Goal: Transaction & Acquisition: Obtain resource

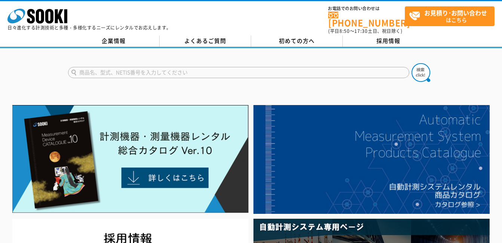
click at [191, 70] on input "text" at bounding box center [238, 72] width 341 height 11
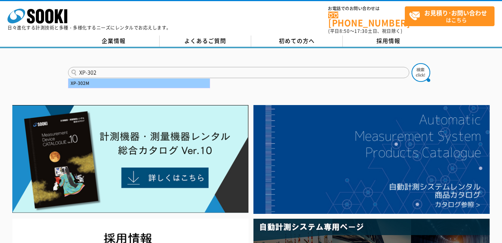
click at [190, 81] on div "XP-302M" at bounding box center [138, 82] width 141 height 9
type input "XP-302M"
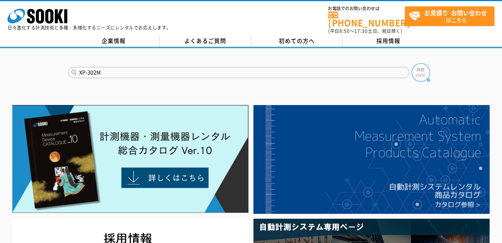
click at [417, 67] on img at bounding box center [420, 72] width 19 height 19
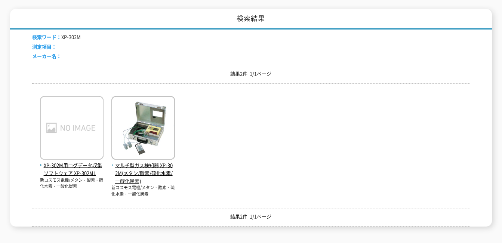
scroll to position [149, 0]
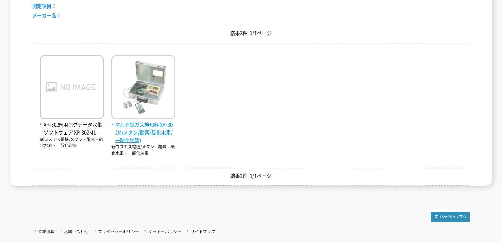
click at [158, 112] on img at bounding box center [143, 87] width 64 height 65
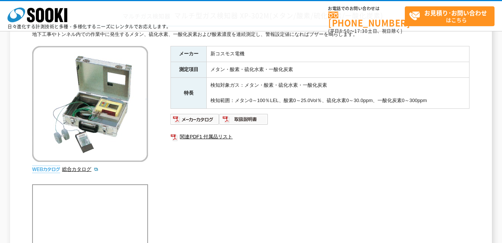
scroll to position [75, 0]
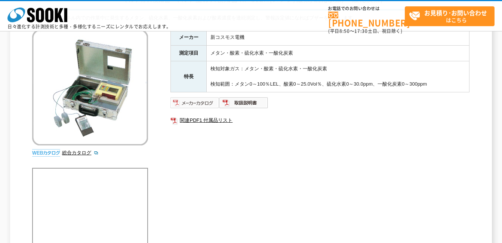
click at [198, 104] on img at bounding box center [194, 103] width 49 height 12
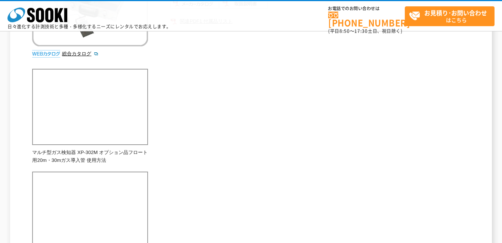
scroll to position [82, 0]
